Goal: Task Accomplishment & Management: Manage account settings

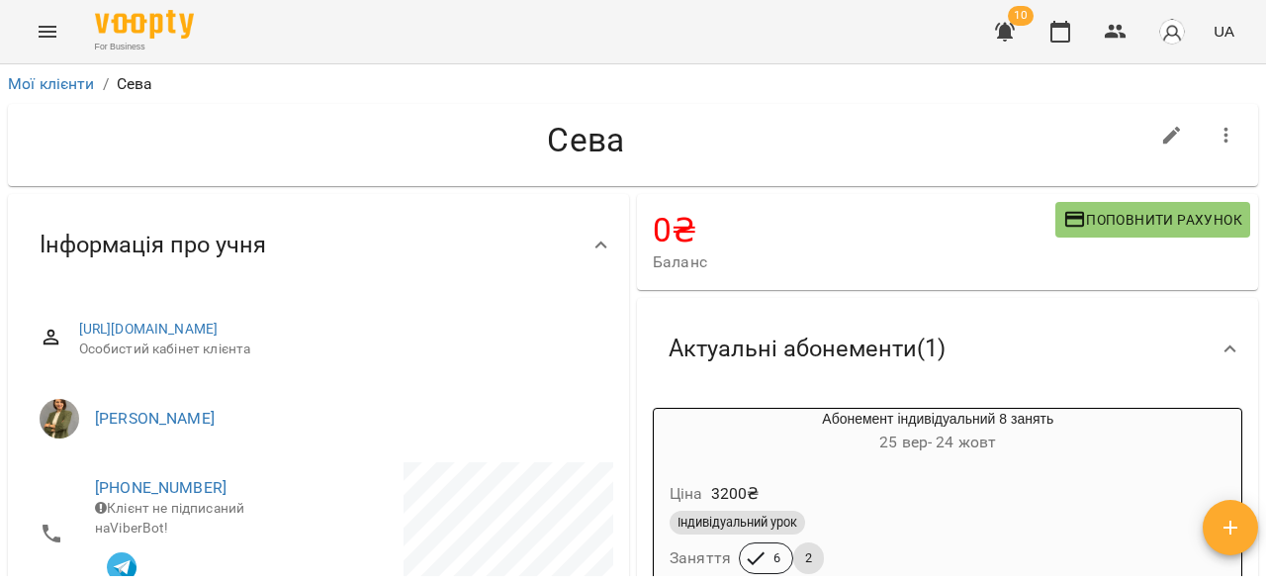
click at [44, 35] on icon "Menu" at bounding box center [48, 32] width 24 height 24
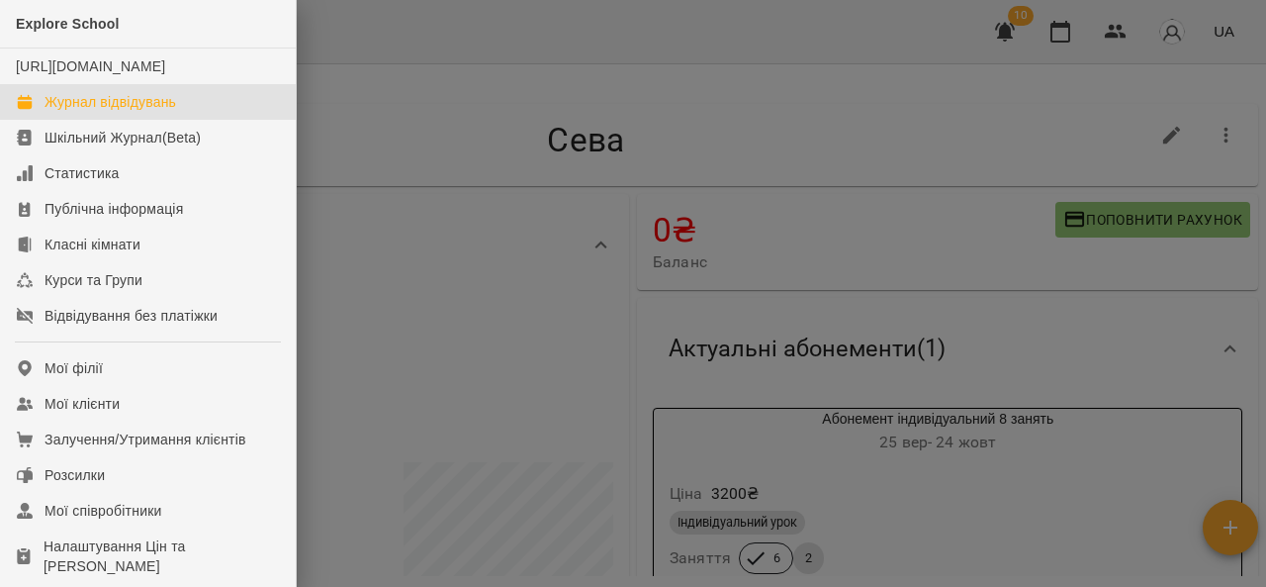
click at [93, 112] on div "Журнал відвідувань" at bounding box center [111, 102] width 132 height 20
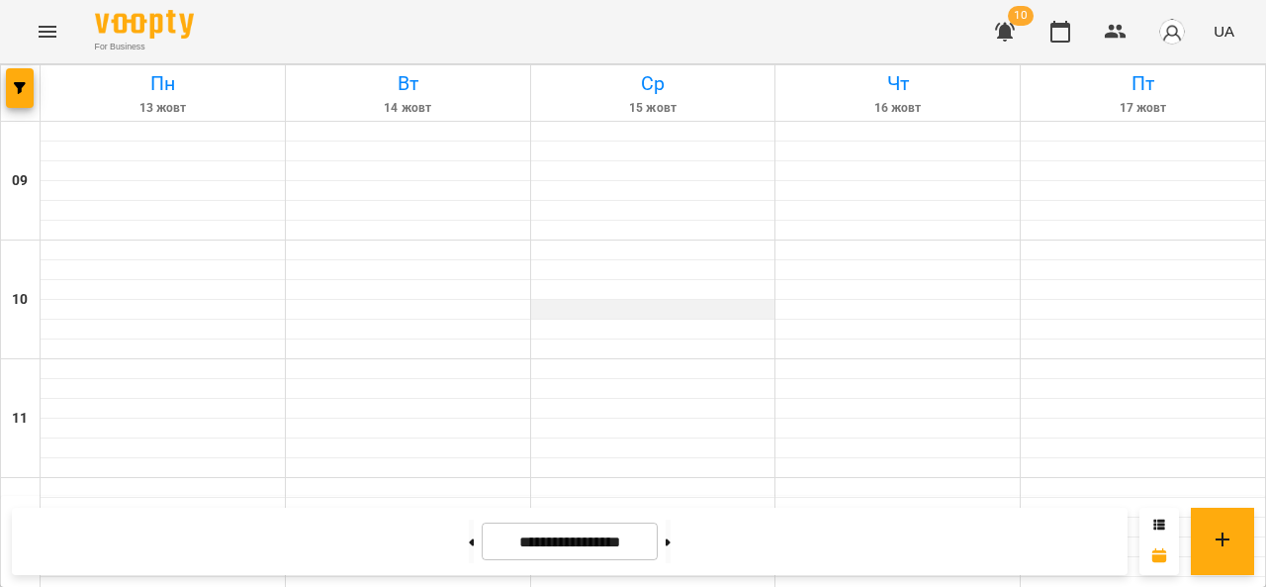
scroll to position [976, 0]
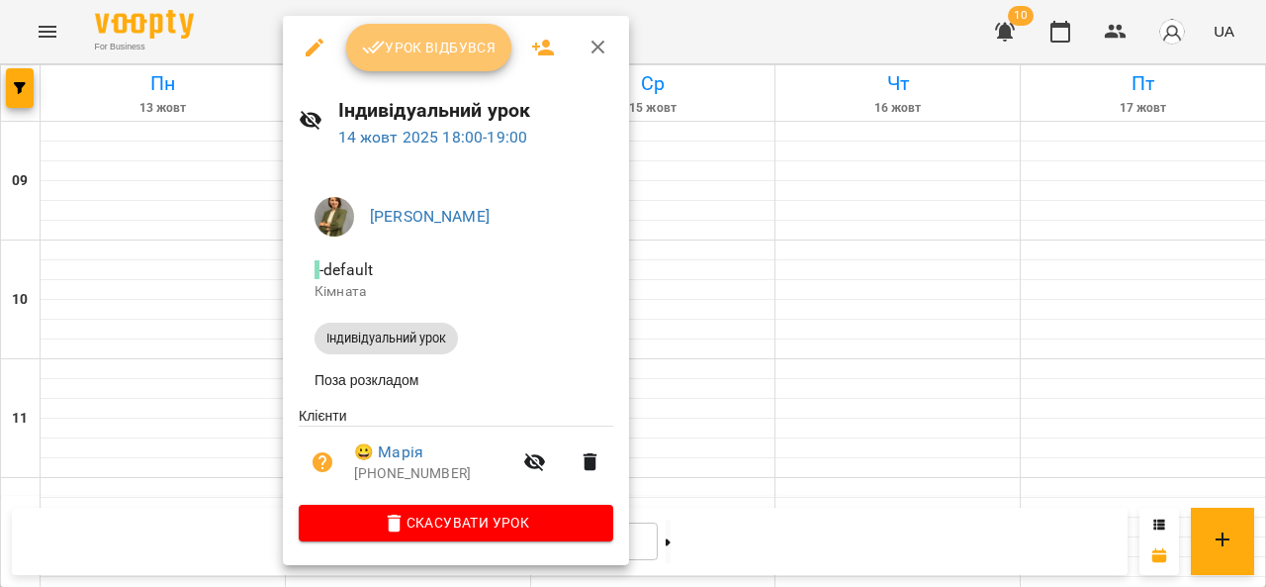
click at [463, 50] on span "Урок відбувся" at bounding box center [429, 48] width 135 height 24
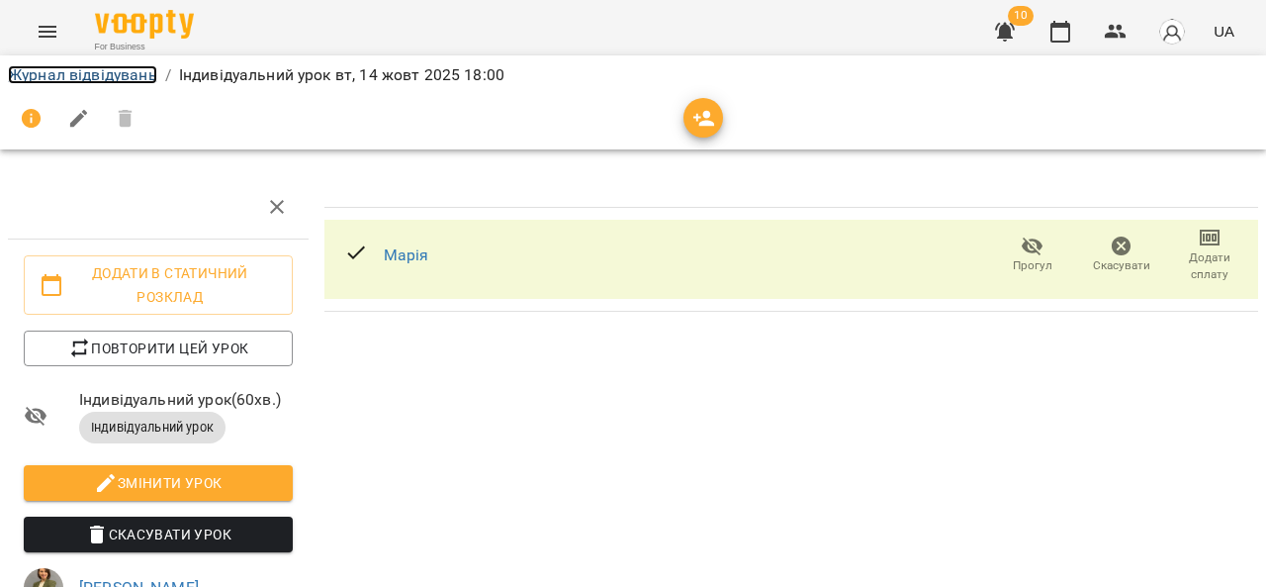
click at [89, 70] on link "Журнал відвідувань" at bounding box center [82, 74] width 149 height 19
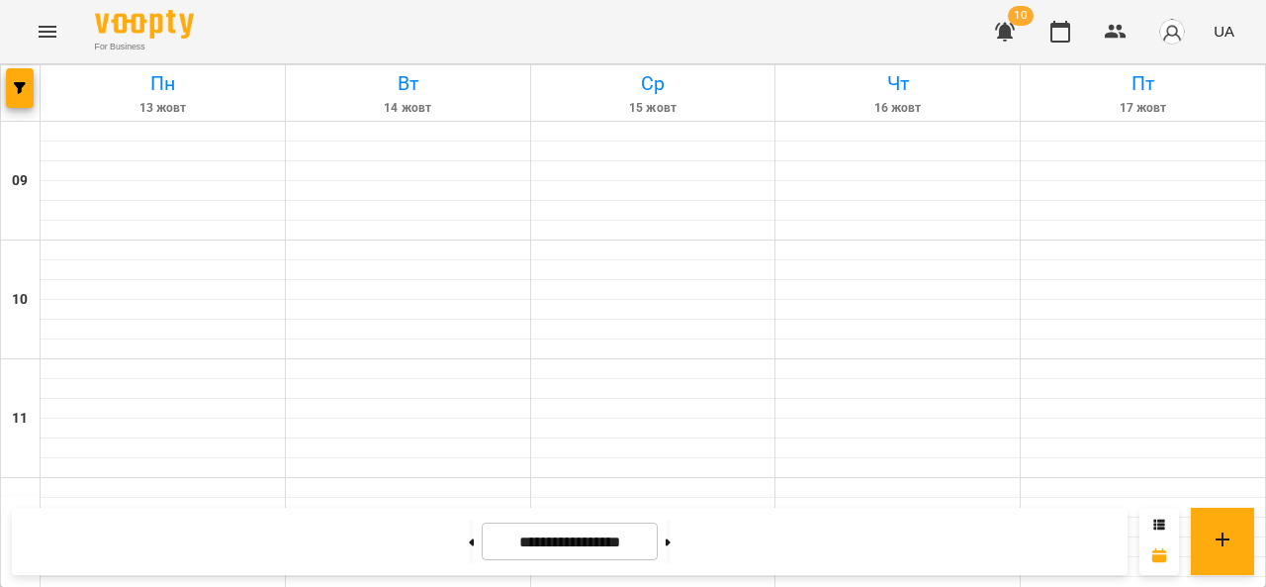
scroll to position [704, 0]
